Goal: Transaction & Acquisition: Purchase product/service

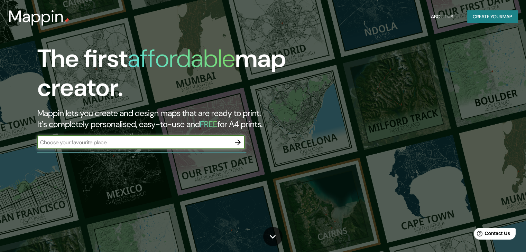
click at [136, 144] on input "text" at bounding box center [134, 143] width 194 height 8
type input "[GEOGRAPHIC_DATA]"
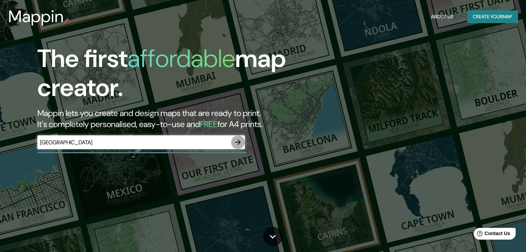
click at [244, 143] on button "button" at bounding box center [238, 143] width 14 height 14
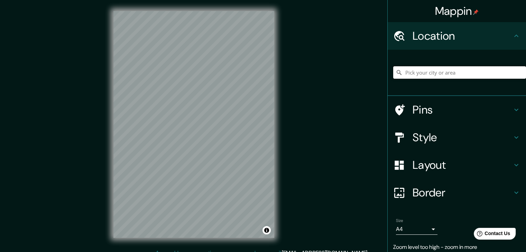
click at [467, 68] on input "Pick your city or area" at bounding box center [459, 72] width 133 height 12
click at [443, 68] on input "chihuahua" at bounding box center [459, 72] width 133 height 12
click at [450, 139] on h4 "Style" at bounding box center [463, 138] width 100 height 14
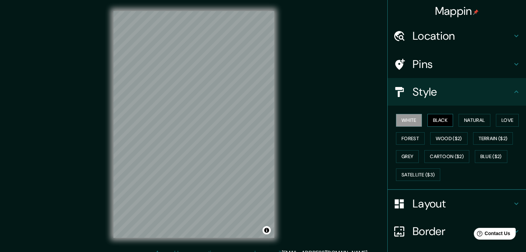
click at [439, 118] on button "Black" at bounding box center [440, 120] width 26 height 13
click at [475, 121] on button "Natural" at bounding box center [475, 120] width 32 height 13
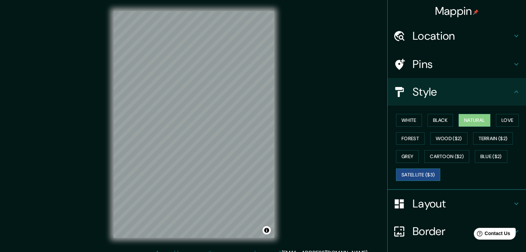
click at [418, 173] on button "Satellite ($3)" at bounding box center [418, 175] width 44 height 13
click at [321, 86] on div "Mappin Location [GEOGRAPHIC_DATA] Pins Style White Black Natural Love Forest Wo…" at bounding box center [263, 130] width 526 height 260
click at [460, 36] on h4 "Location" at bounding box center [463, 36] width 100 height 14
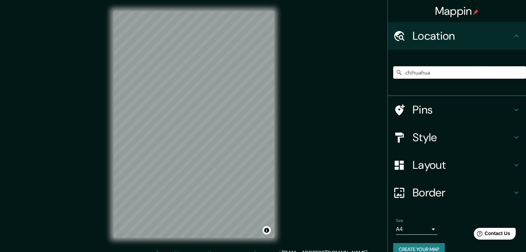
click at [436, 74] on input "chihuahua" at bounding box center [459, 72] width 133 height 12
type input "[GEOGRAPHIC_DATA], [GEOGRAPHIC_DATA]"
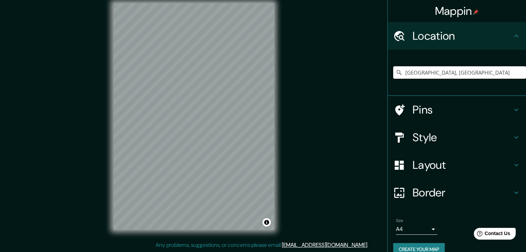
click at [433, 136] on h4 "Style" at bounding box center [463, 138] width 100 height 14
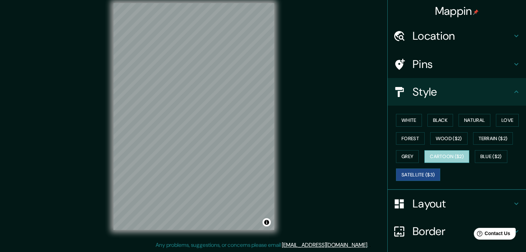
click at [452, 159] on button "Cartoon ($2)" at bounding box center [446, 156] width 45 height 13
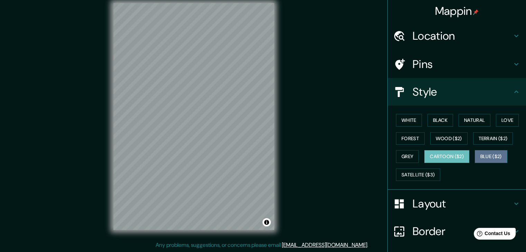
click at [475, 152] on button "Blue ($2)" at bounding box center [491, 156] width 33 height 13
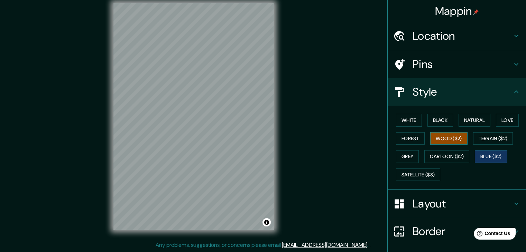
click at [436, 141] on button "Wood ($2)" at bounding box center [448, 138] width 37 height 13
click at [505, 120] on button "Love" at bounding box center [507, 120] width 23 height 13
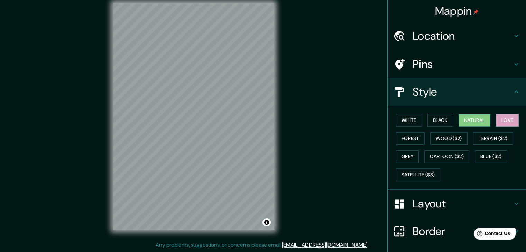
click at [468, 119] on button "Natural" at bounding box center [475, 120] width 32 height 13
click at [440, 119] on button "Black" at bounding box center [440, 120] width 26 height 13
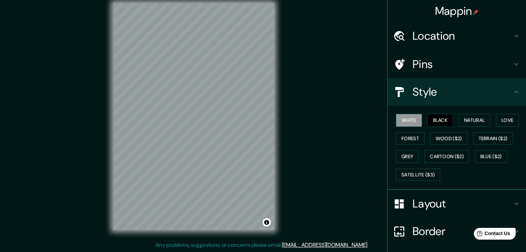
click at [407, 119] on button "White" at bounding box center [409, 120] width 26 height 13
click at [404, 141] on button "Forest" at bounding box center [410, 138] width 29 height 13
click at [402, 156] on button "Grey" at bounding box center [407, 156] width 23 height 13
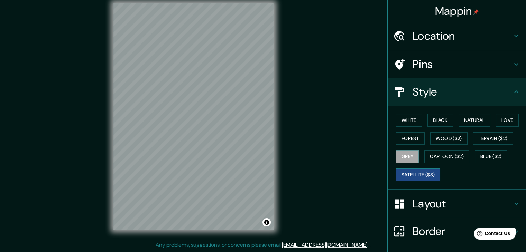
click at [416, 179] on button "Satellite ($3)" at bounding box center [418, 175] width 44 height 13
click at [497, 155] on button "Blue ($2)" at bounding box center [491, 156] width 33 height 13
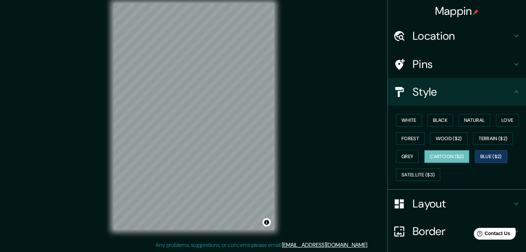
click at [435, 157] on button "Cartoon ($2)" at bounding box center [446, 156] width 45 height 13
click at [478, 156] on button "Blue ($2)" at bounding box center [491, 156] width 33 height 13
click at [485, 141] on button "Terrain ($2)" at bounding box center [493, 138] width 40 height 13
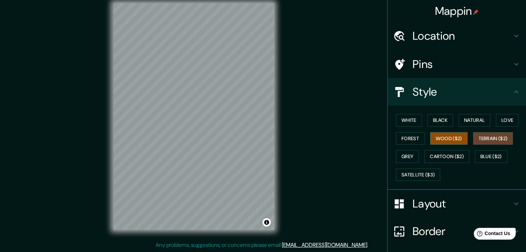
click at [456, 137] on button "Wood ($2)" at bounding box center [448, 138] width 37 height 13
click at [478, 138] on button "Terrain ($2)" at bounding box center [493, 138] width 40 height 13
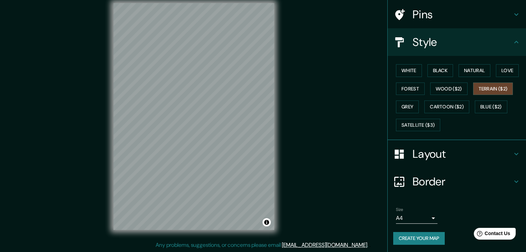
click at [428, 177] on h4 "Border" at bounding box center [463, 182] width 100 height 14
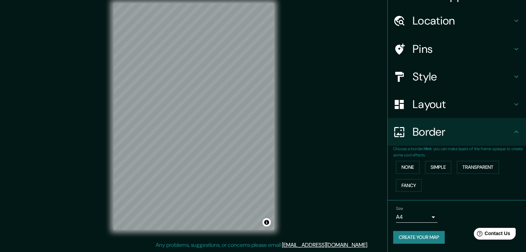
scroll to position [15, 0]
click at [400, 167] on button "None" at bounding box center [408, 168] width 24 height 13
click at [436, 168] on button "Simple" at bounding box center [438, 168] width 26 height 13
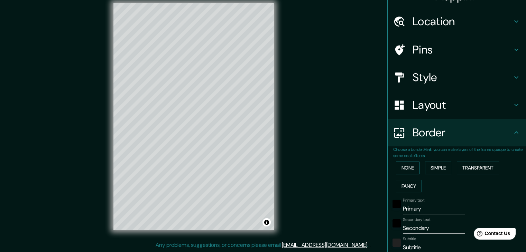
click at [407, 167] on button "None" at bounding box center [408, 168] width 24 height 13
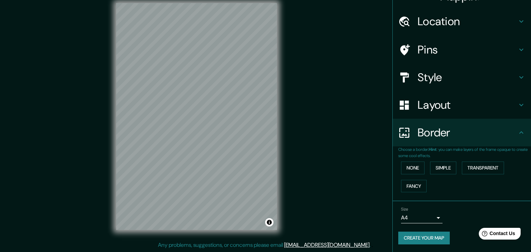
click at [397, 220] on body "Mappin Location [GEOGRAPHIC_DATA], [GEOGRAPHIC_DATA] Pins Style Layout Border C…" at bounding box center [265, 118] width 531 height 252
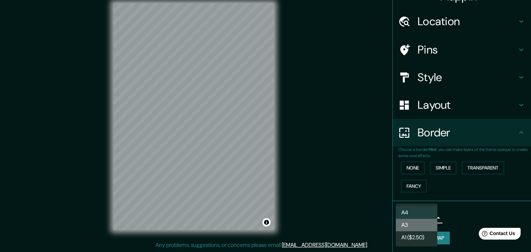
click at [412, 226] on li "A3" at bounding box center [416, 225] width 41 height 12
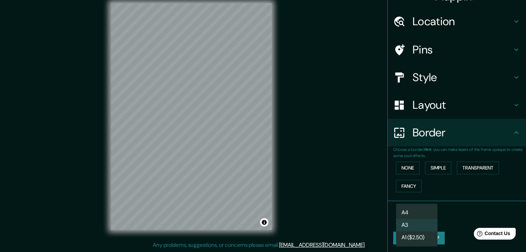
click at [415, 218] on body "Mappin Location [GEOGRAPHIC_DATA], [GEOGRAPHIC_DATA] Pins Style Layout Border C…" at bounding box center [263, 118] width 526 height 252
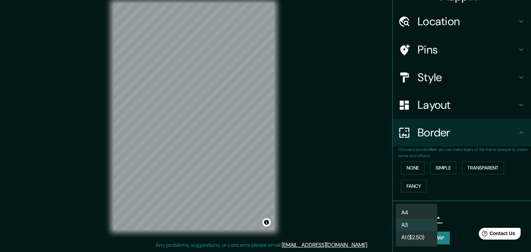
click at [413, 237] on li "A1 ($2.50)" at bounding box center [416, 238] width 41 height 12
type input "a3"
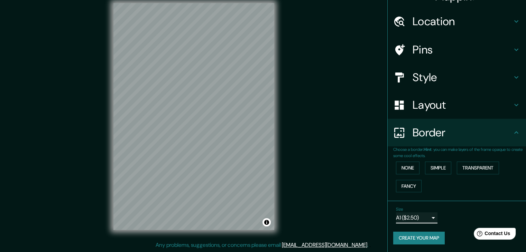
scroll to position [0, 0]
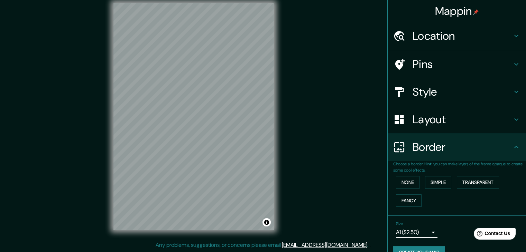
click at [439, 123] on h4 "Layout" at bounding box center [463, 120] width 100 height 14
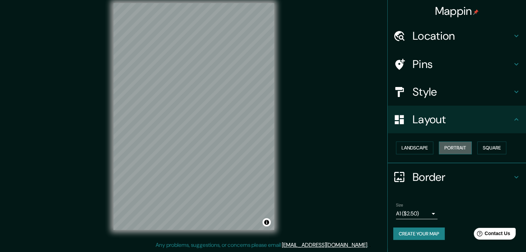
click at [455, 147] on button "Portrait" at bounding box center [455, 148] width 33 height 13
click at [500, 146] on button "Square" at bounding box center [491, 148] width 29 height 13
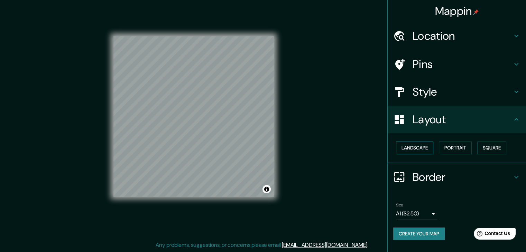
click at [414, 145] on button "Landscape" at bounding box center [414, 148] width 37 height 13
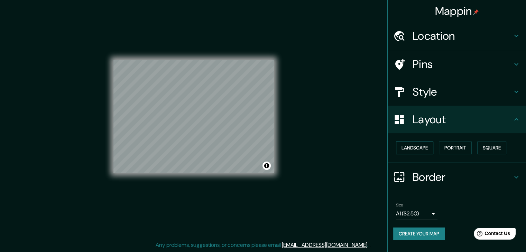
click at [411, 145] on button "Landscape" at bounding box center [414, 148] width 37 height 13
click at [450, 149] on button "Portrait" at bounding box center [455, 148] width 33 height 13
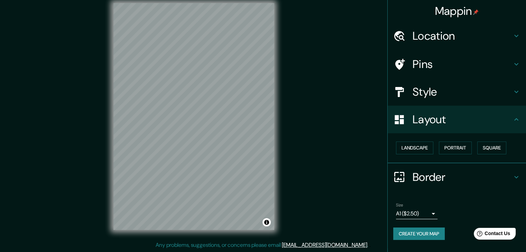
click at [450, 81] on div "Style" at bounding box center [457, 92] width 138 height 28
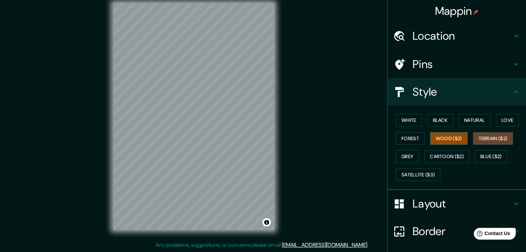
click at [445, 136] on button "Wood ($2)" at bounding box center [448, 138] width 37 height 13
click at [400, 116] on button "White" at bounding box center [409, 120] width 26 height 13
click at [492, 137] on button "Terrain ($2)" at bounding box center [493, 138] width 40 height 13
click at [443, 154] on button "Cartoon ($2)" at bounding box center [446, 156] width 45 height 13
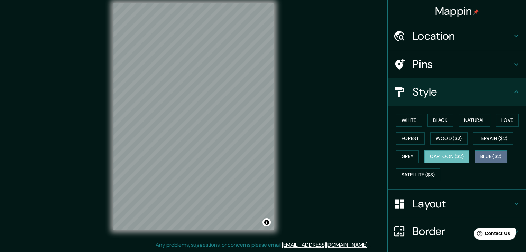
click at [488, 158] on button "Blue ($2)" at bounding box center [491, 156] width 33 height 13
